Goal: Find specific page/section: Find specific page/section

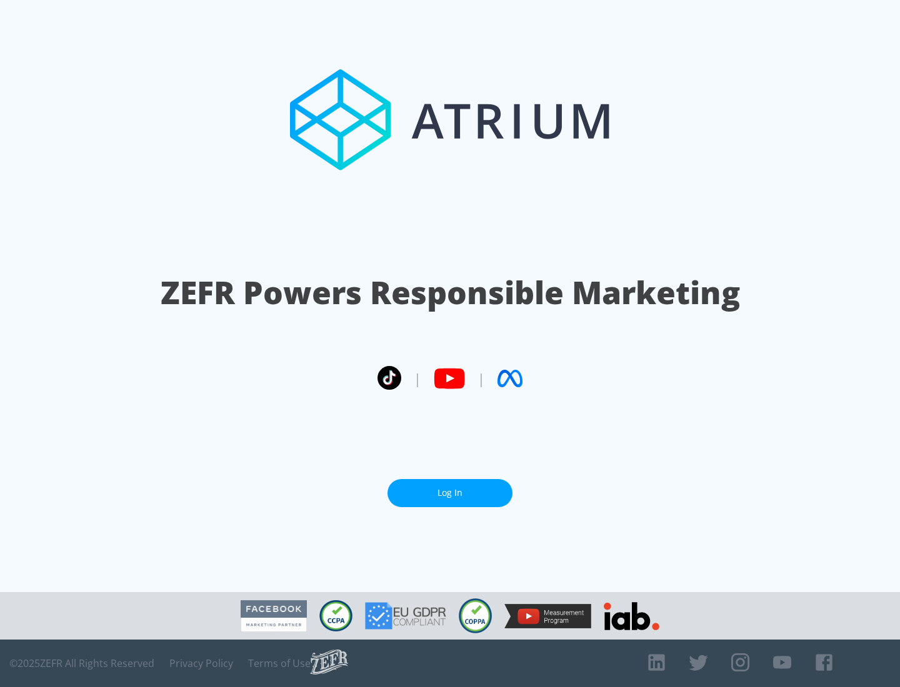
click at [450, 493] on link "Log In" at bounding box center [449, 493] width 125 height 28
